Goal: Information Seeking & Learning: Learn about a topic

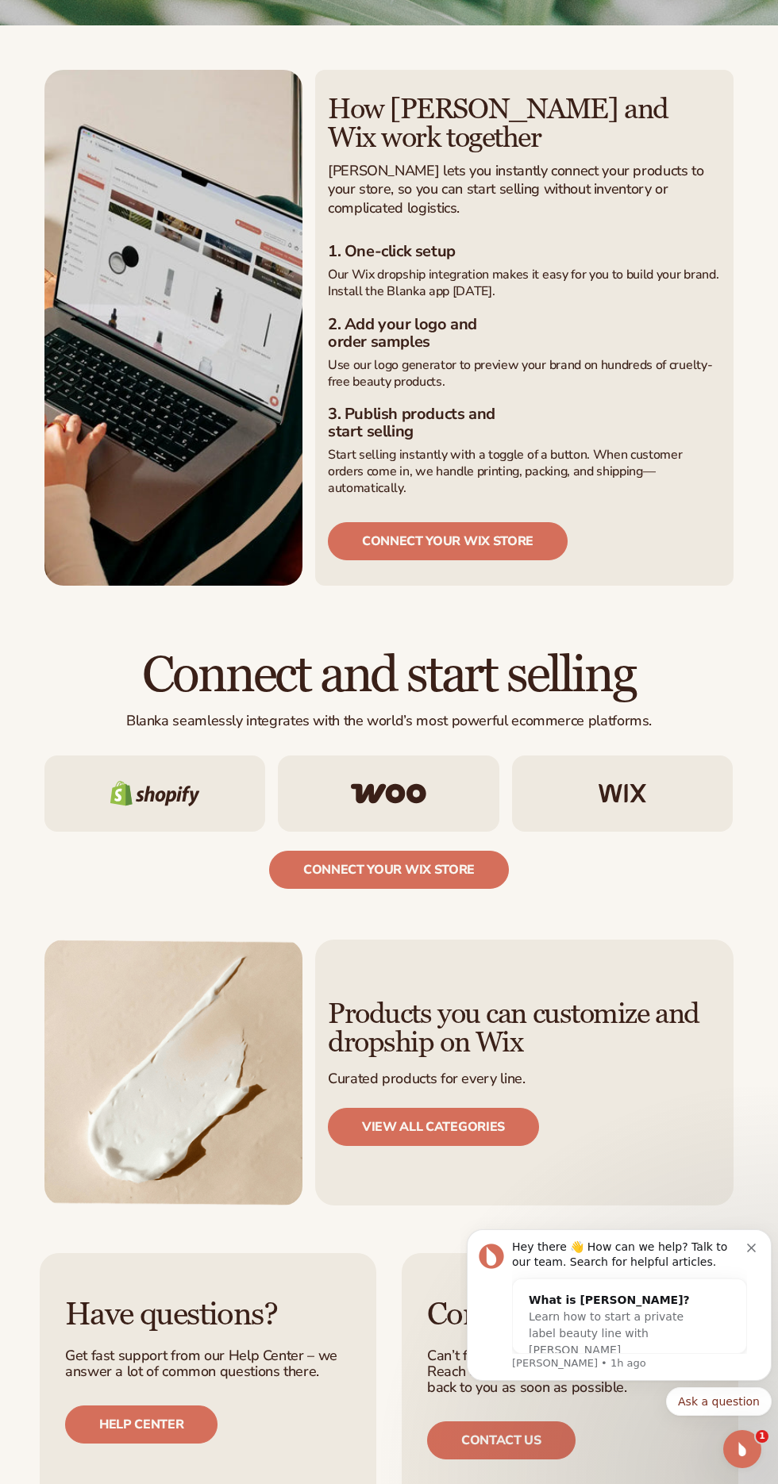
click at [521, 560] on link "connect your wix store" at bounding box center [448, 541] width 240 height 38
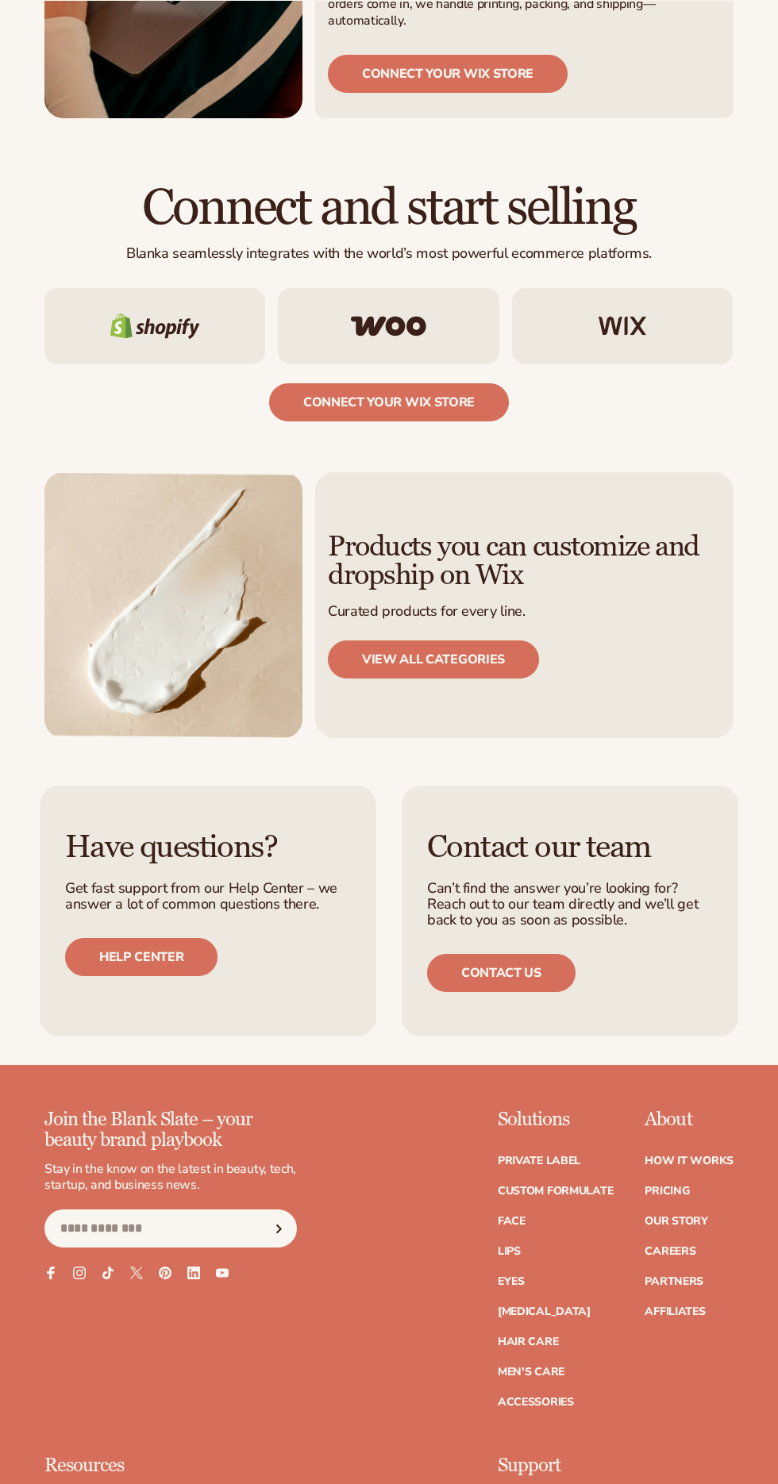
scroll to position [802, 0]
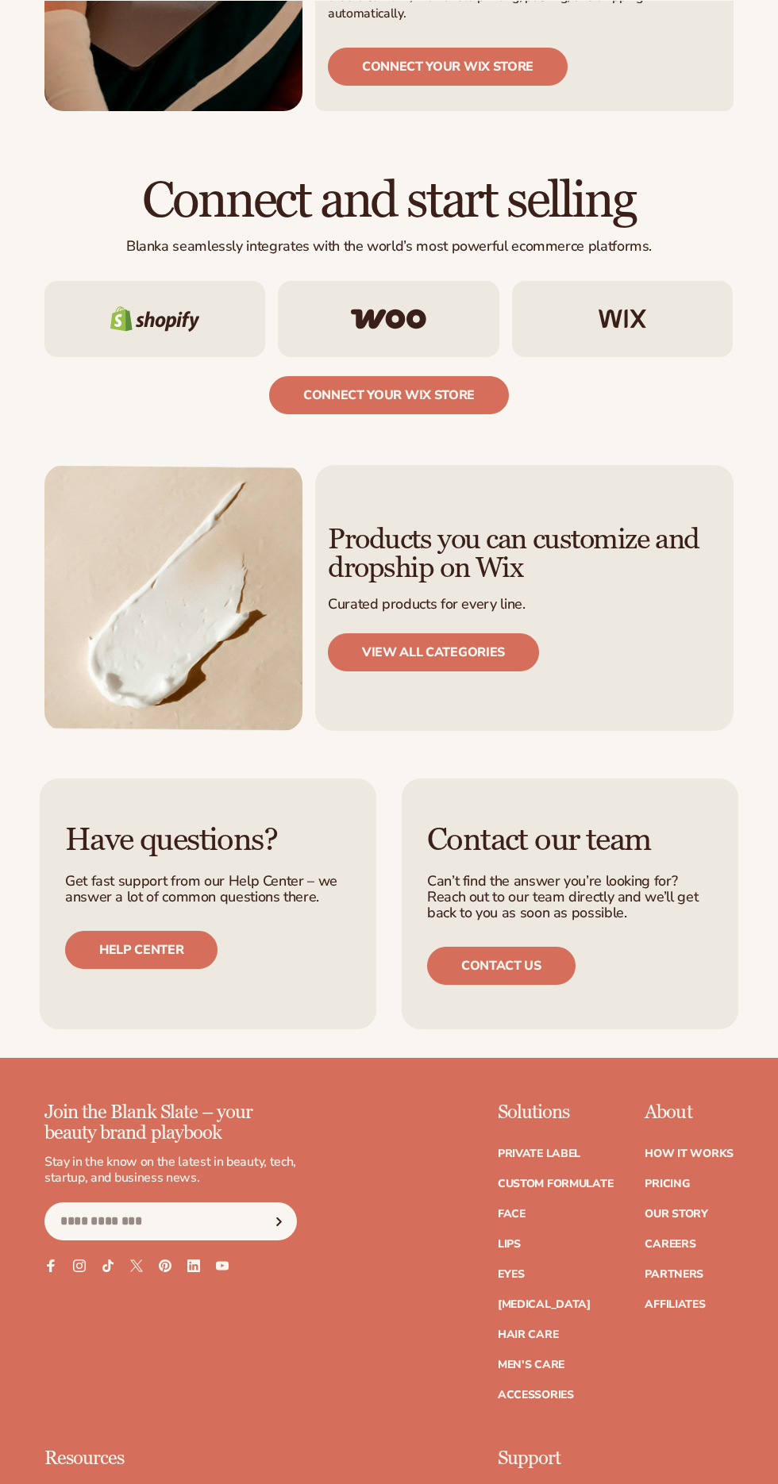
click at [524, 671] on link "View all categories" at bounding box center [433, 652] width 211 height 38
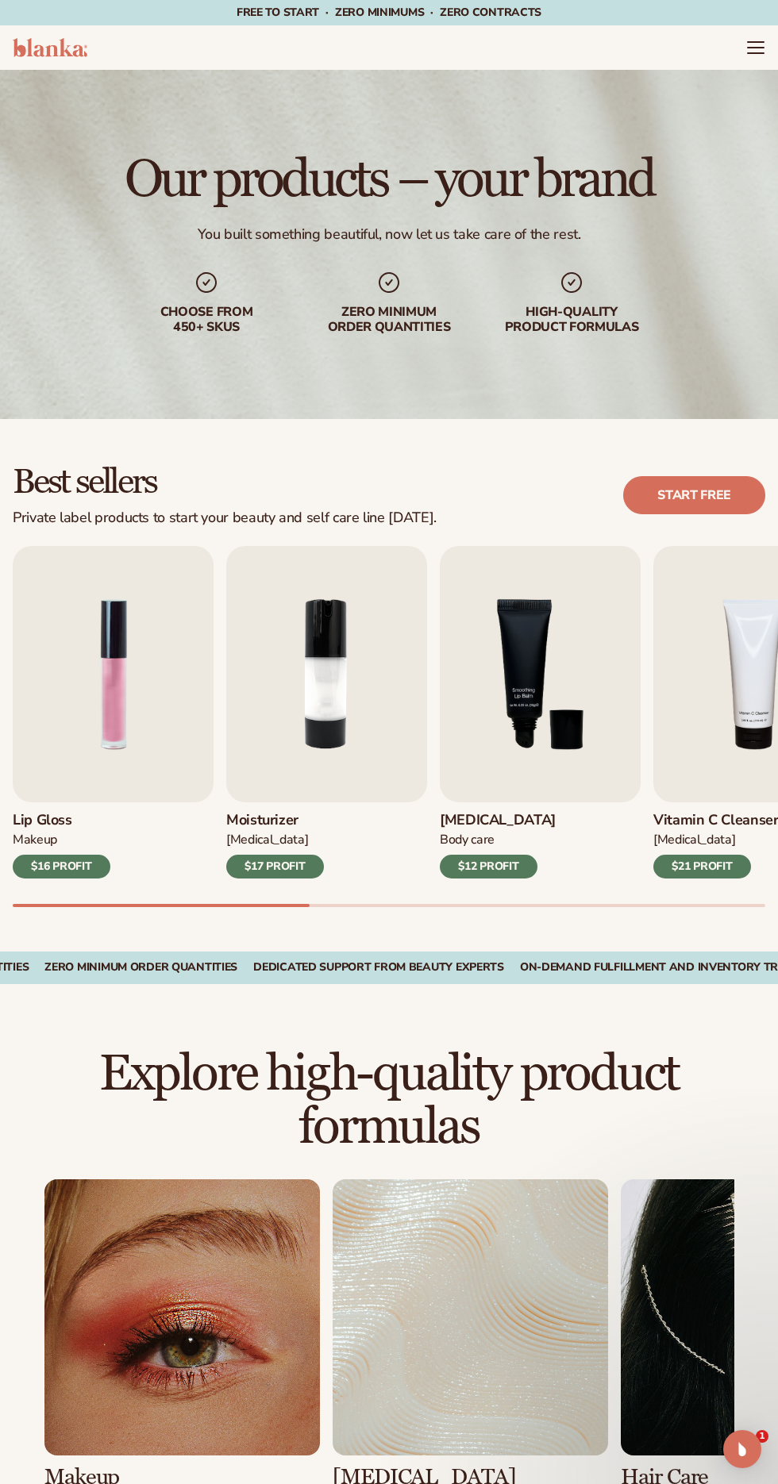
click at [557, 716] on img "3 / 9" at bounding box center [540, 674] width 201 height 256
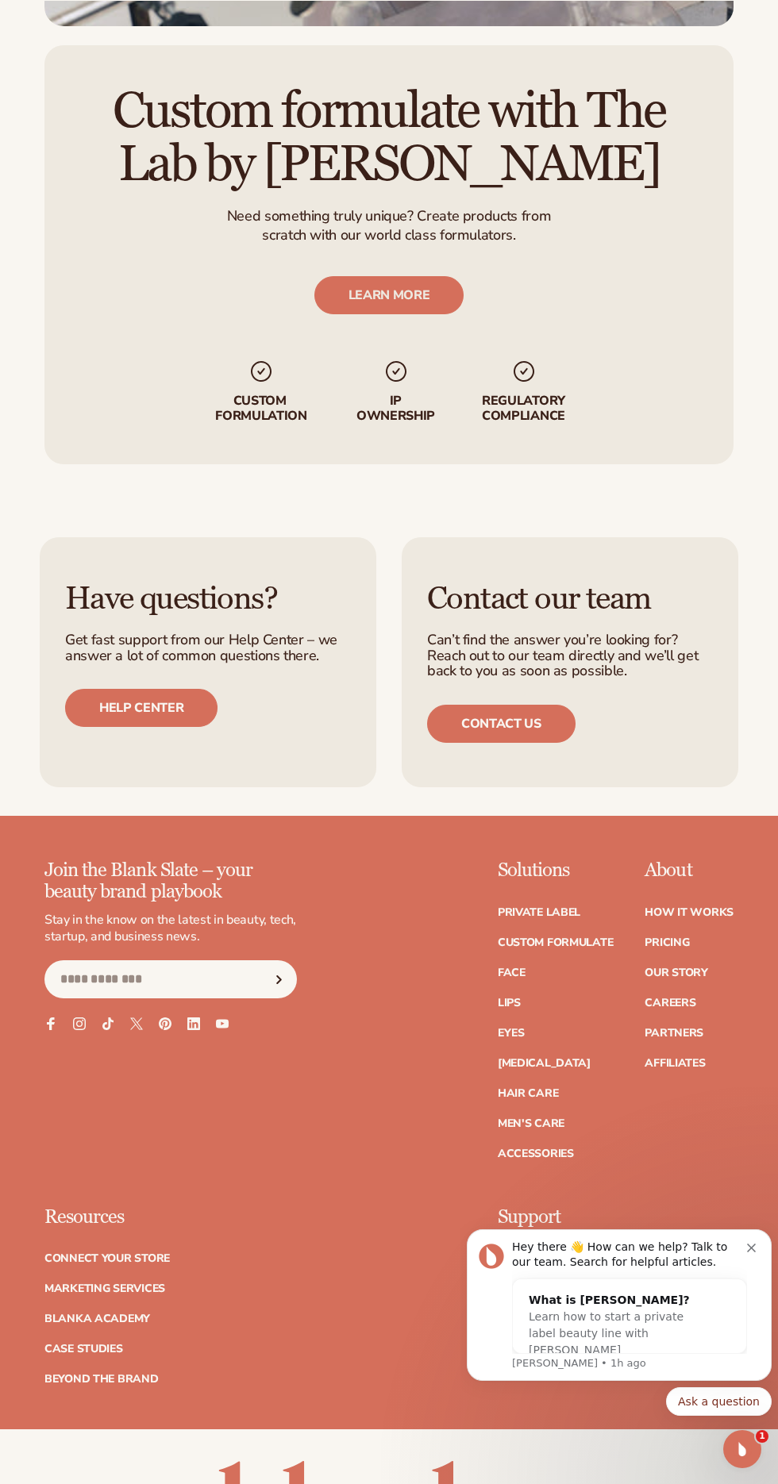
scroll to position [2400, 0]
